Goal: Information Seeking & Learning: Find specific page/section

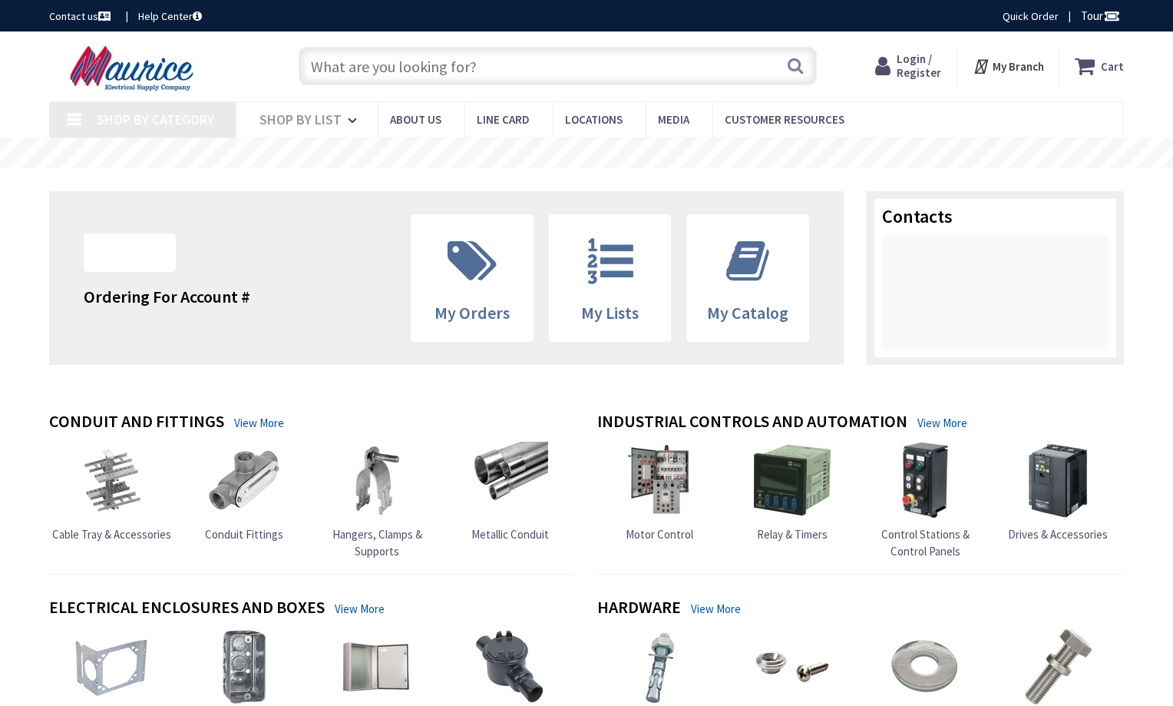
type input "[GEOGRAPHIC_DATA], [GEOGRAPHIC_DATA]"
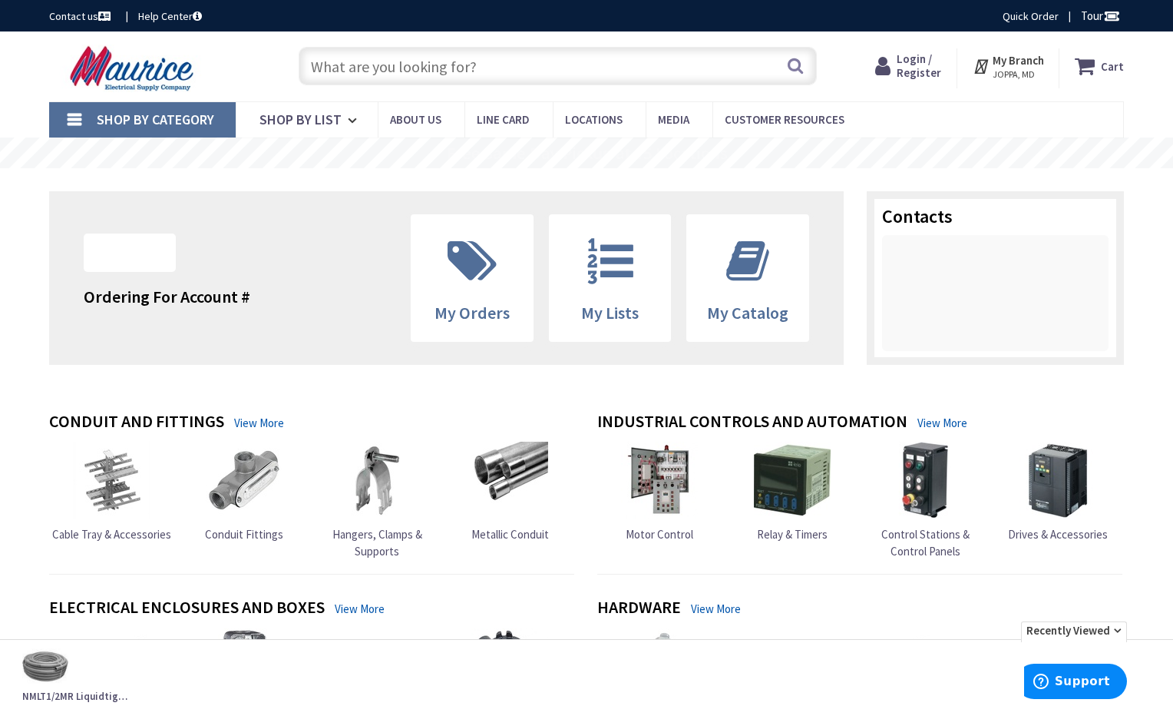
click at [493, 57] on input "text" at bounding box center [558, 66] width 518 height 38
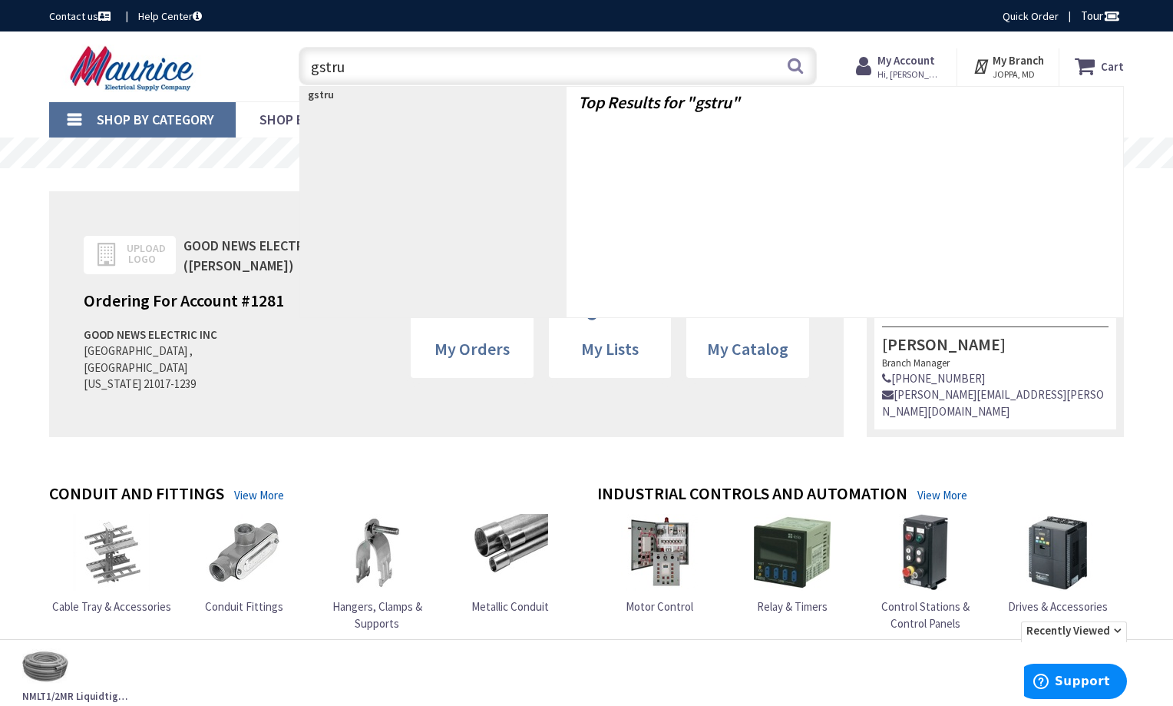
type input "gstrut"
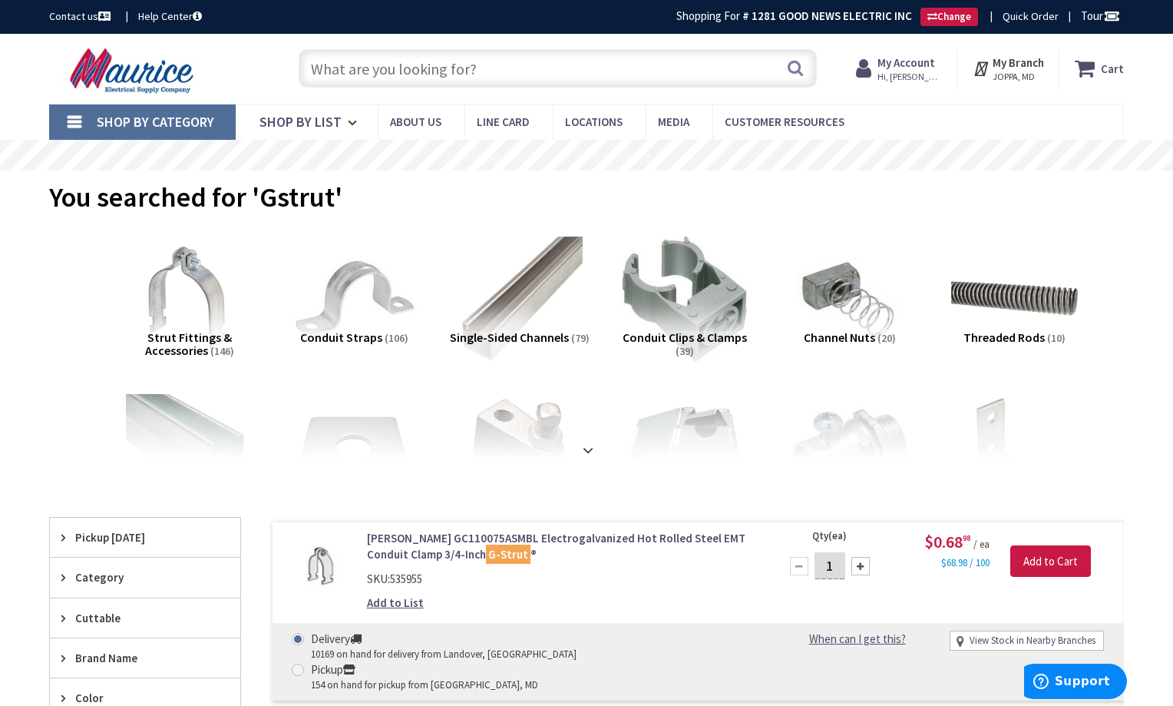
click at [517, 71] on input "text" at bounding box center [558, 68] width 518 height 38
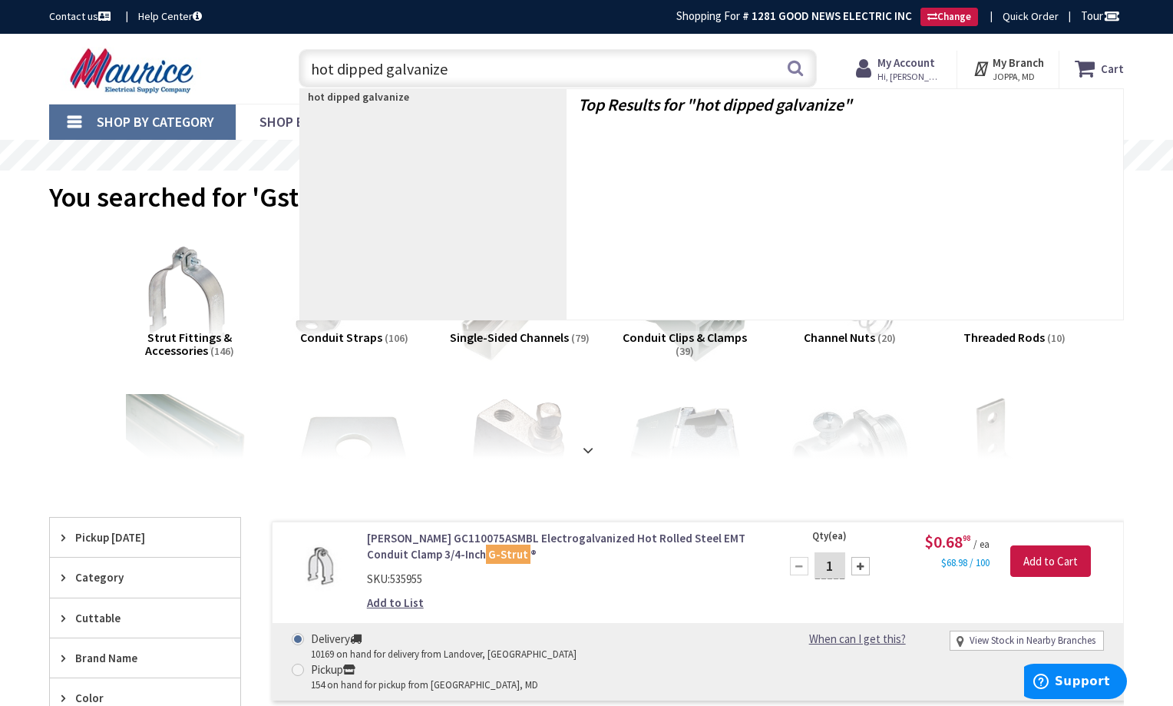
type input "hot dipped galvanized"
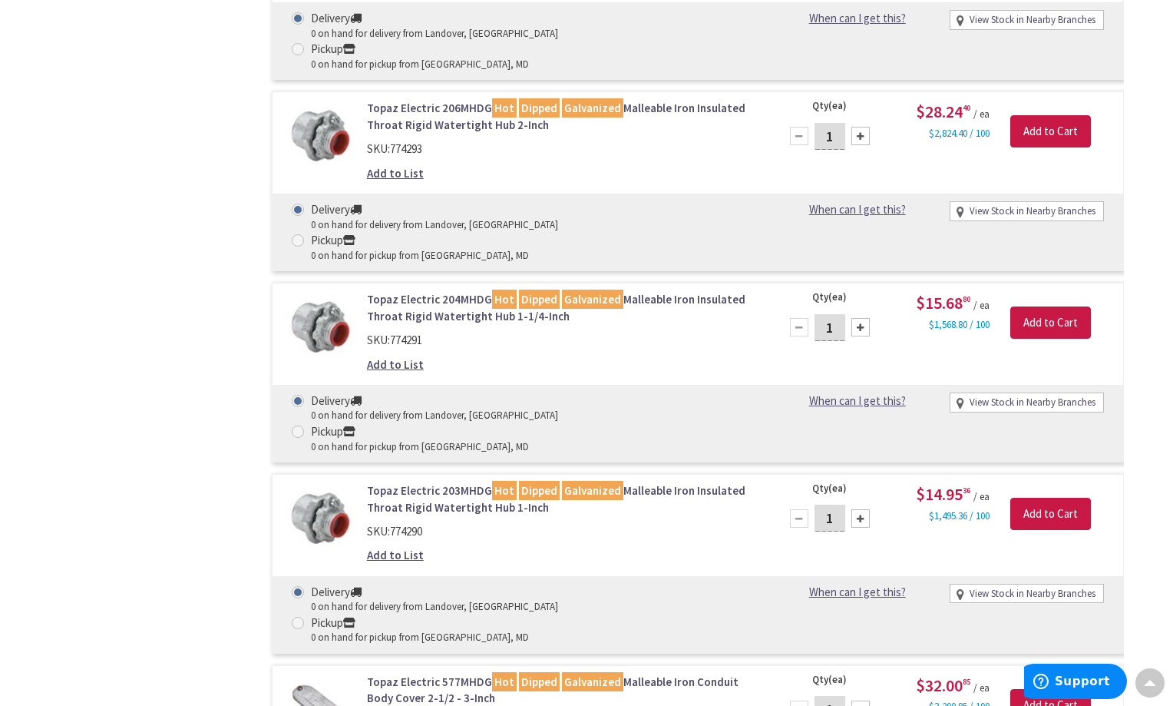
scroll to position [4687, 0]
